Goal: Navigation & Orientation: Find specific page/section

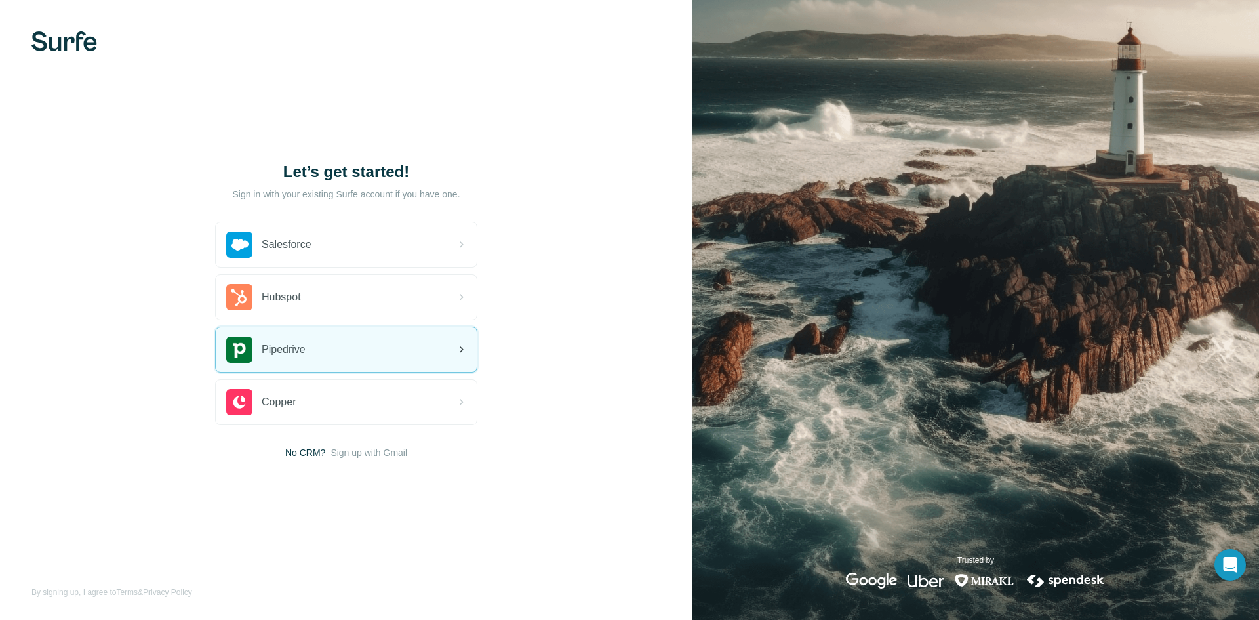
click at [367, 354] on div "Pipedrive" at bounding box center [346, 349] width 261 height 45
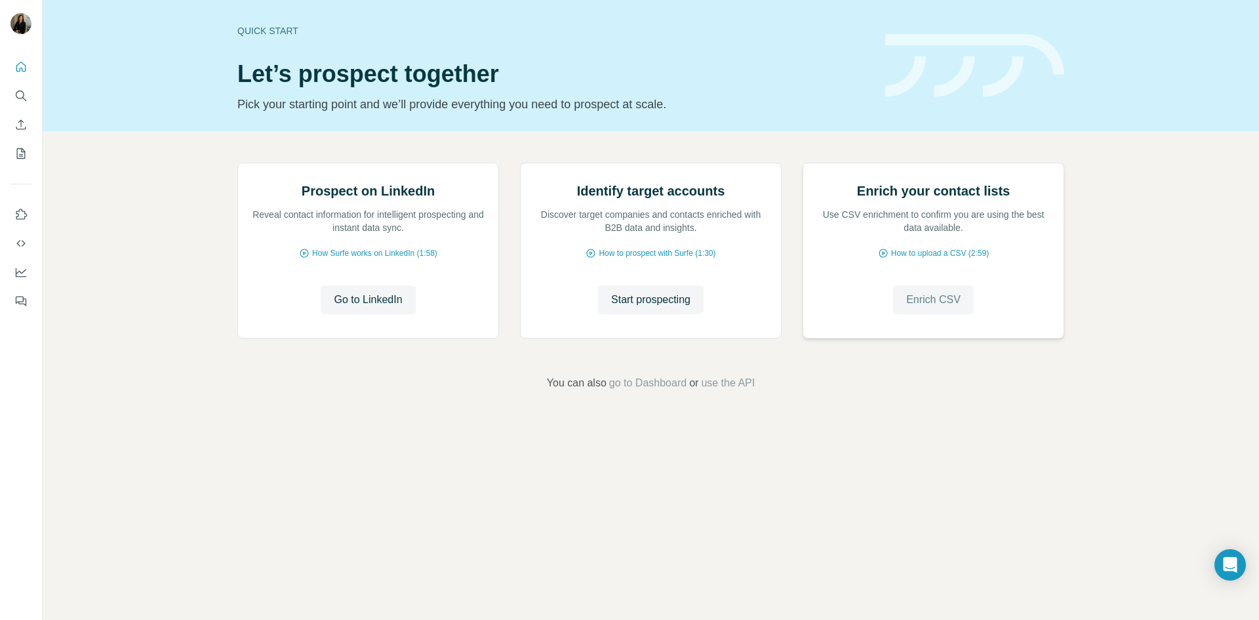
click at [936, 308] on span "Enrich CSV" at bounding box center [933, 300] width 54 height 16
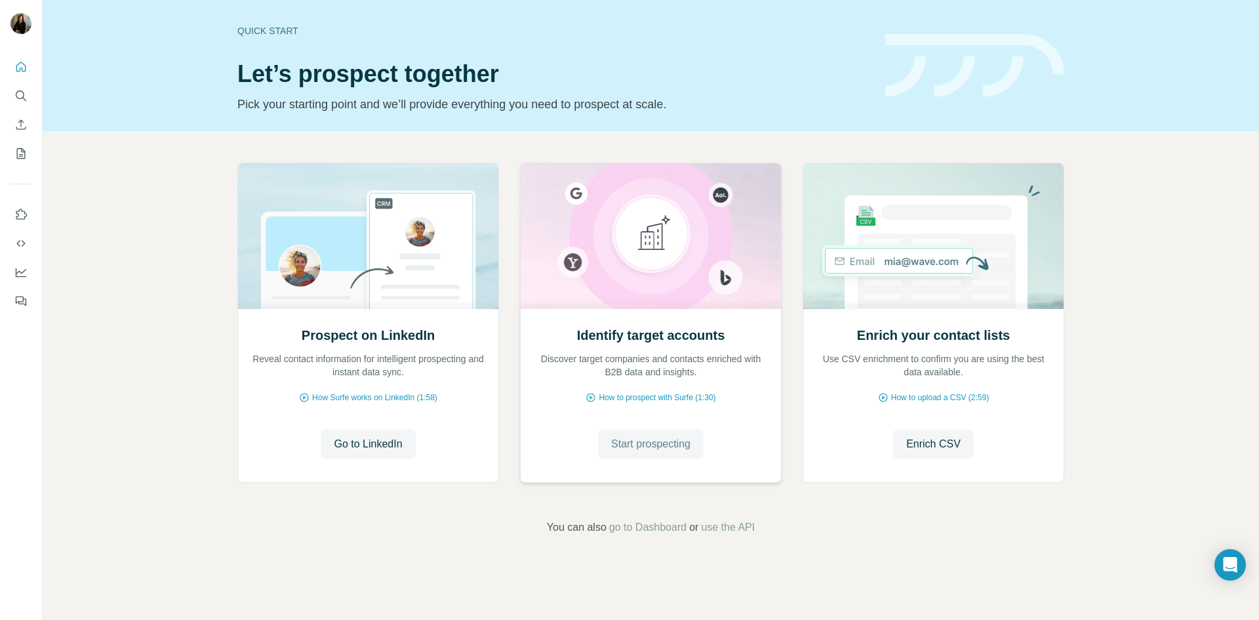
click at [668, 444] on span "Start prospecting" at bounding box center [650, 444] width 79 height 16
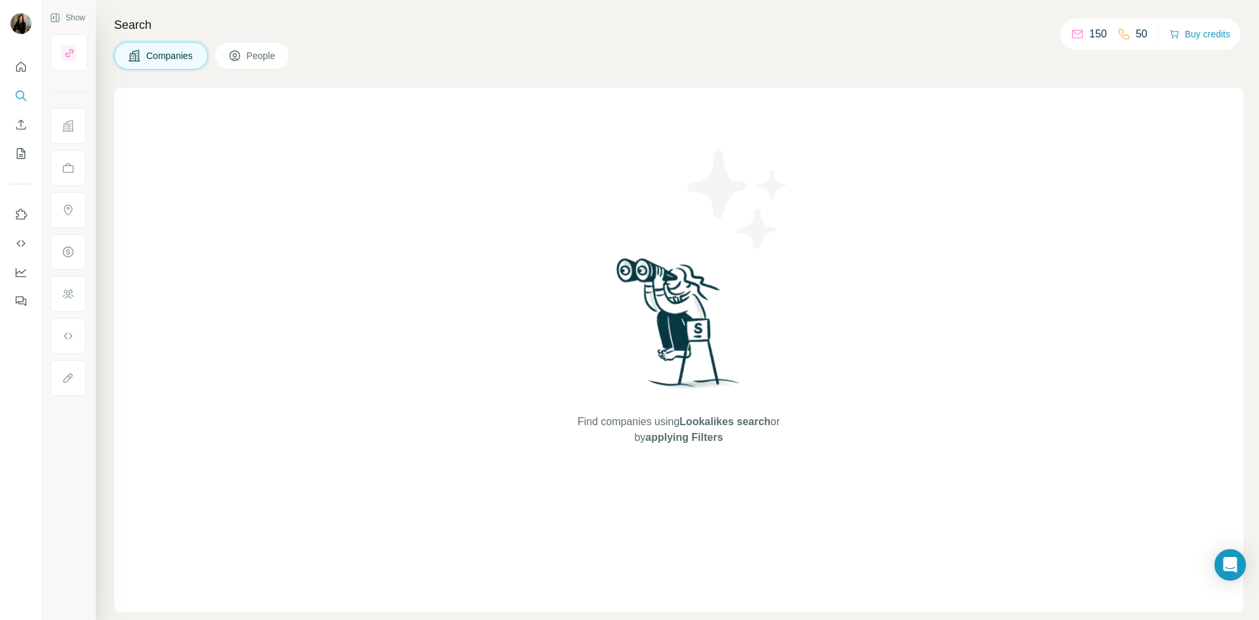
click at [717, 422] on span "Lookalikes search" at bounding box center [725, 421] width 91 height 11
click at [157, 56] on span "Companies" at bounding box center [170, 55] width 48 height 13
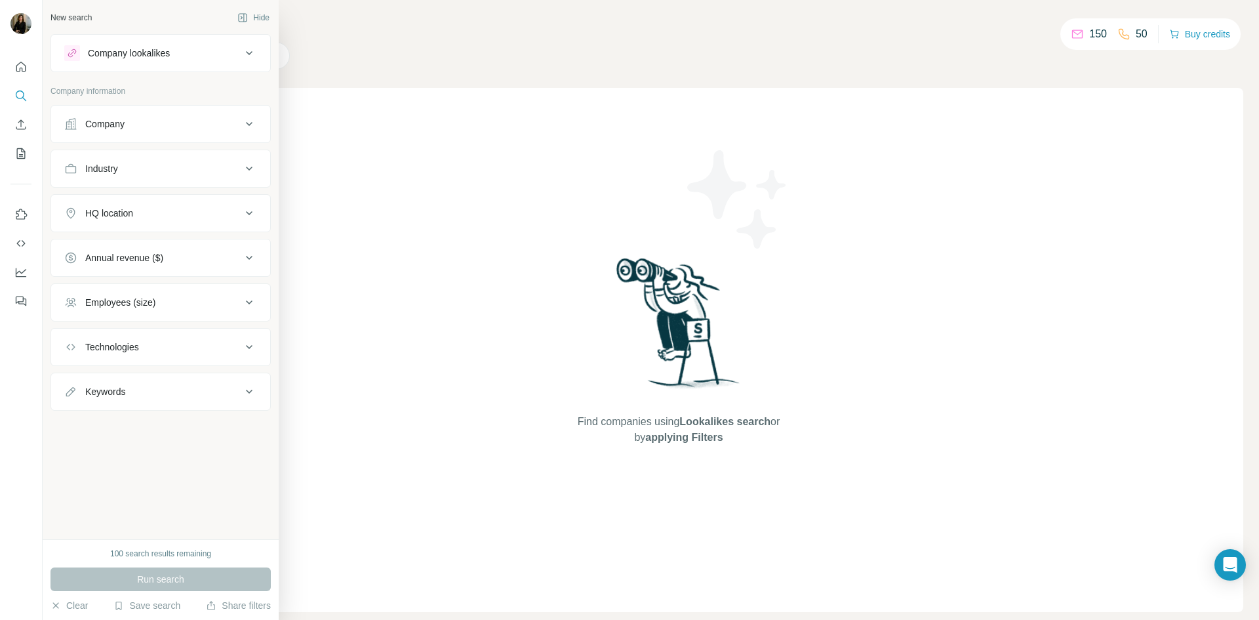
click at [248, 52] on icon at bounding box center [249, 53] width 16 height 16
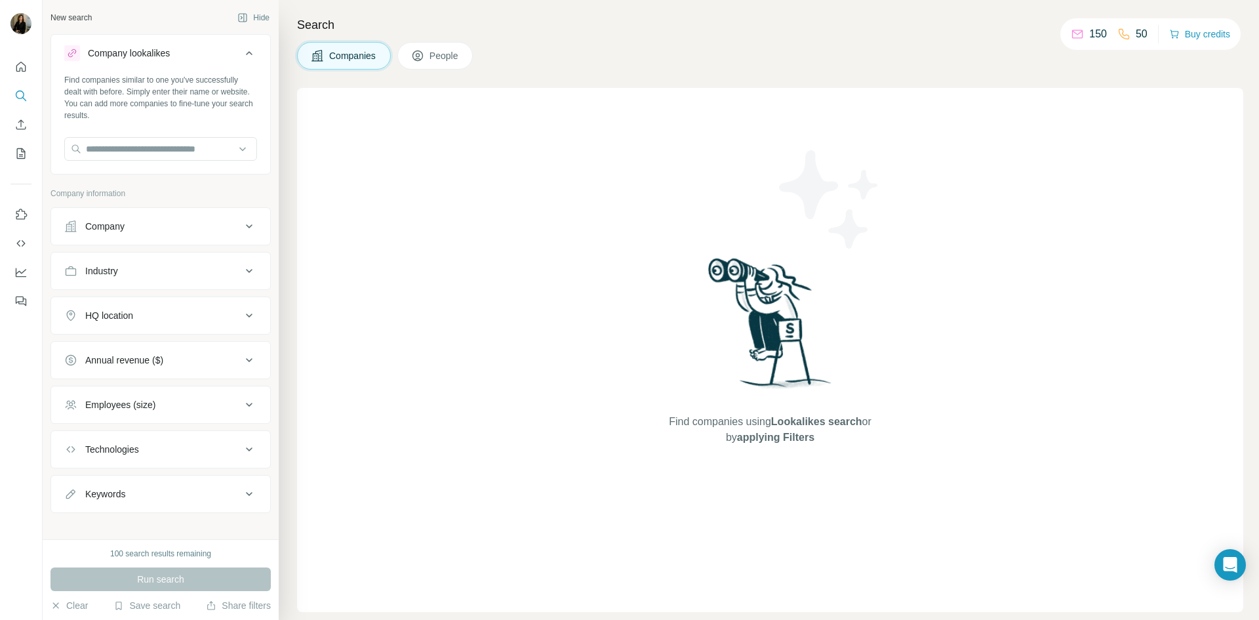
click at [220, 96] on div "Find companies similar to one you've successfully dealt with before. Simply ent…" at bounding box center [160, 97] width 193 height 47
click at [22, 150] on icon "My lists" at bounding box center [20, 153] width 13 height 13
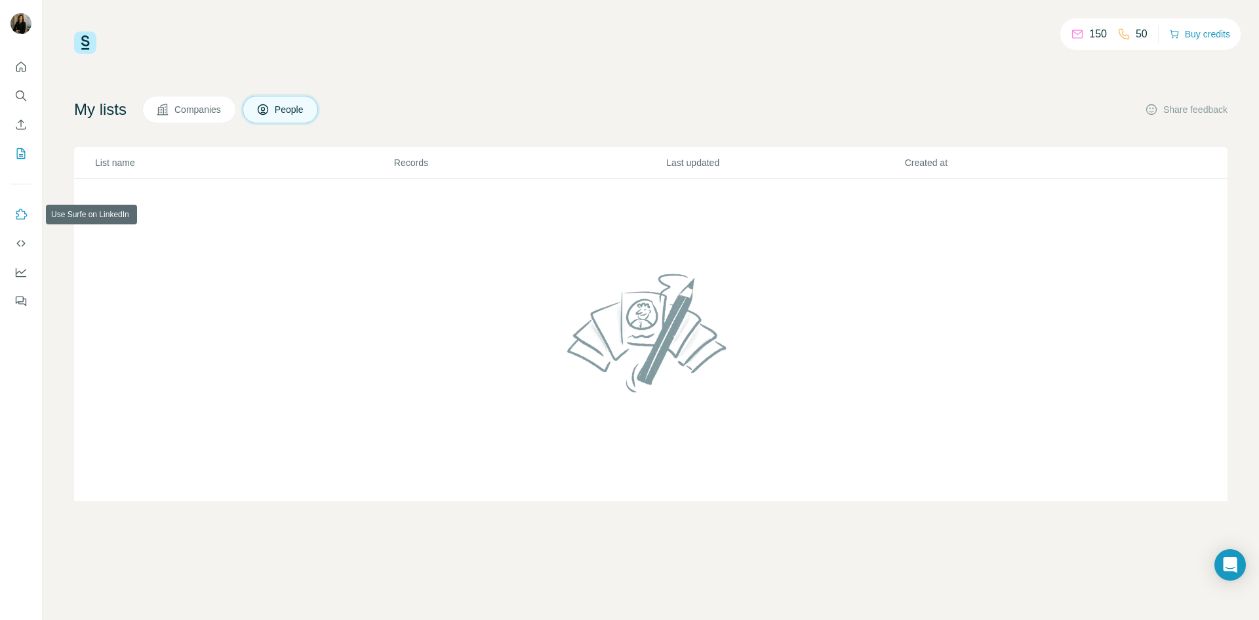
click at [21, 206] on button "Use Surfe on LinkedIn" at bounding box center [20, 215] width 21 height 24
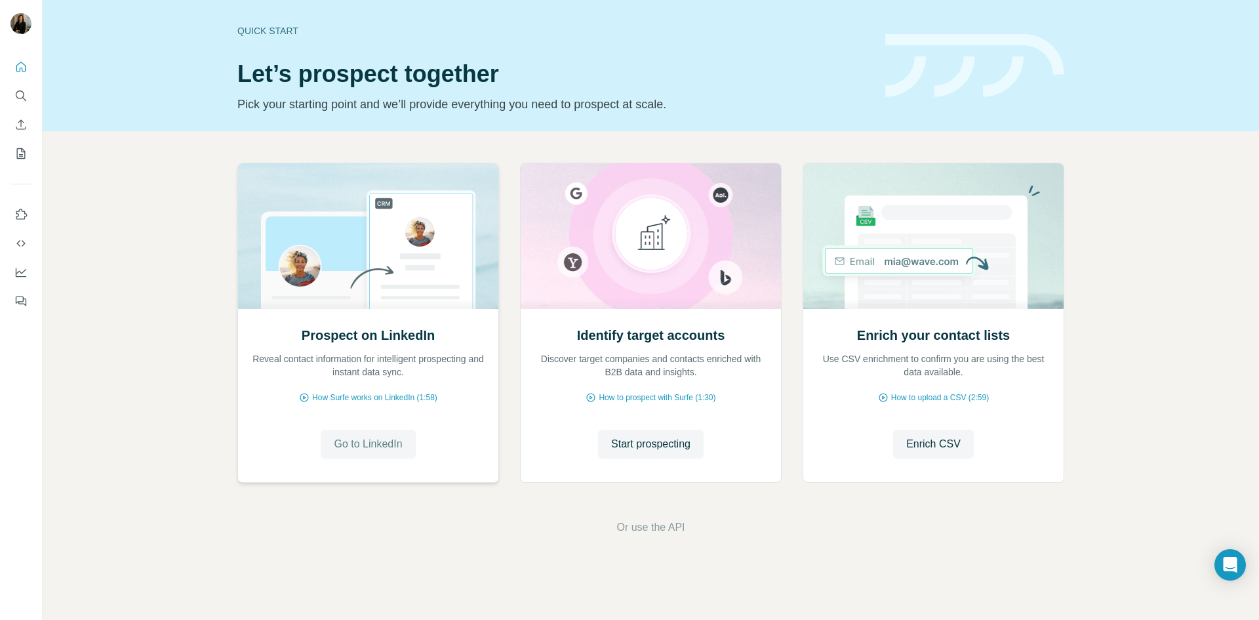
click at [375, 443] on span "Go to LinkedIn" at bounding box center [368, 444] width 68 height 16
click at [357, 439] on span "Go to LinkedIn" at bounding box center [368, 444] width 68 height 16
click at [352, 394] on span "How Surfe works on LinkedIn (1:58)" at bounding box center [374, 398] width 125 height 12
